Goal: Navigation & Orientation: Go to known website

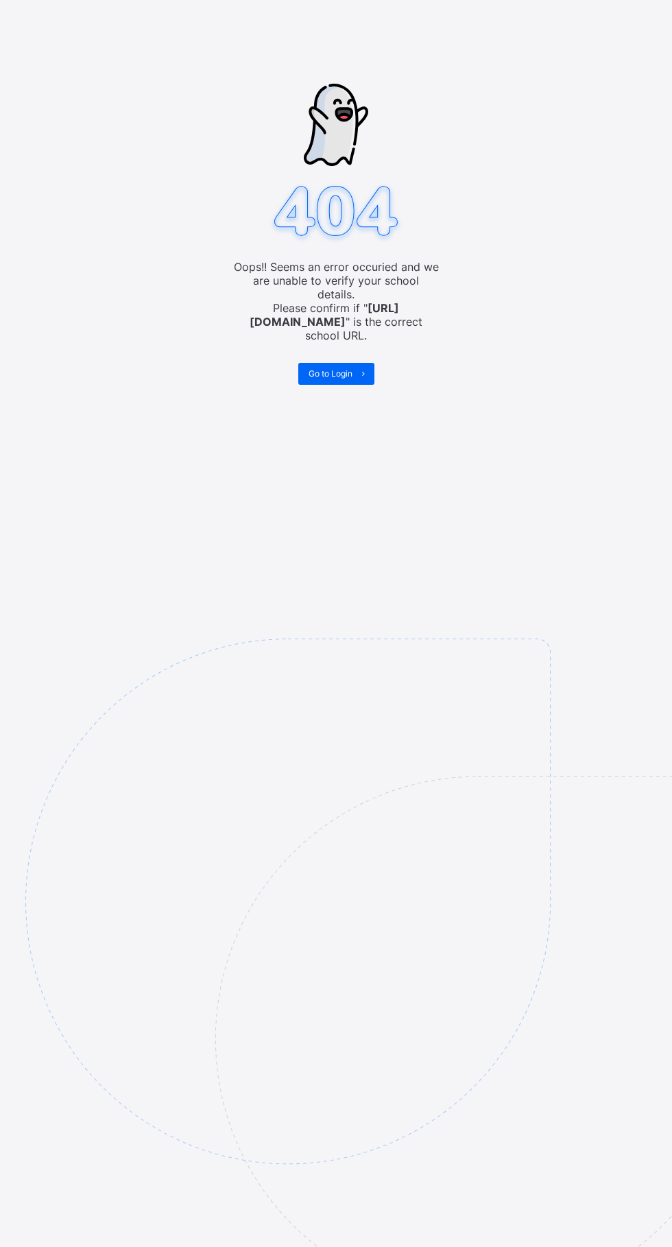
click at [339, 363] on div "Go to Login" at bounding box center [336, 374] width 76 height 22
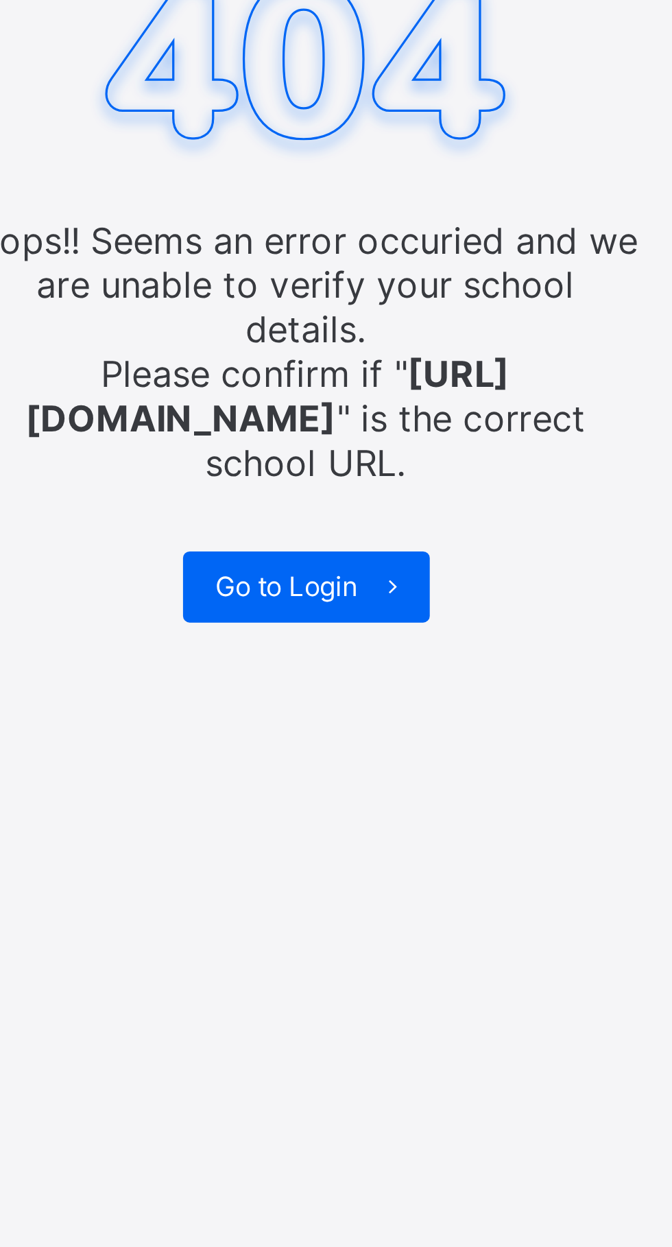
click at [352, 368] on span "Go to Login" at bounding box center [331, 373] width 44 height 10
